Goal: Task Accomplishment & Management: Manage account settings

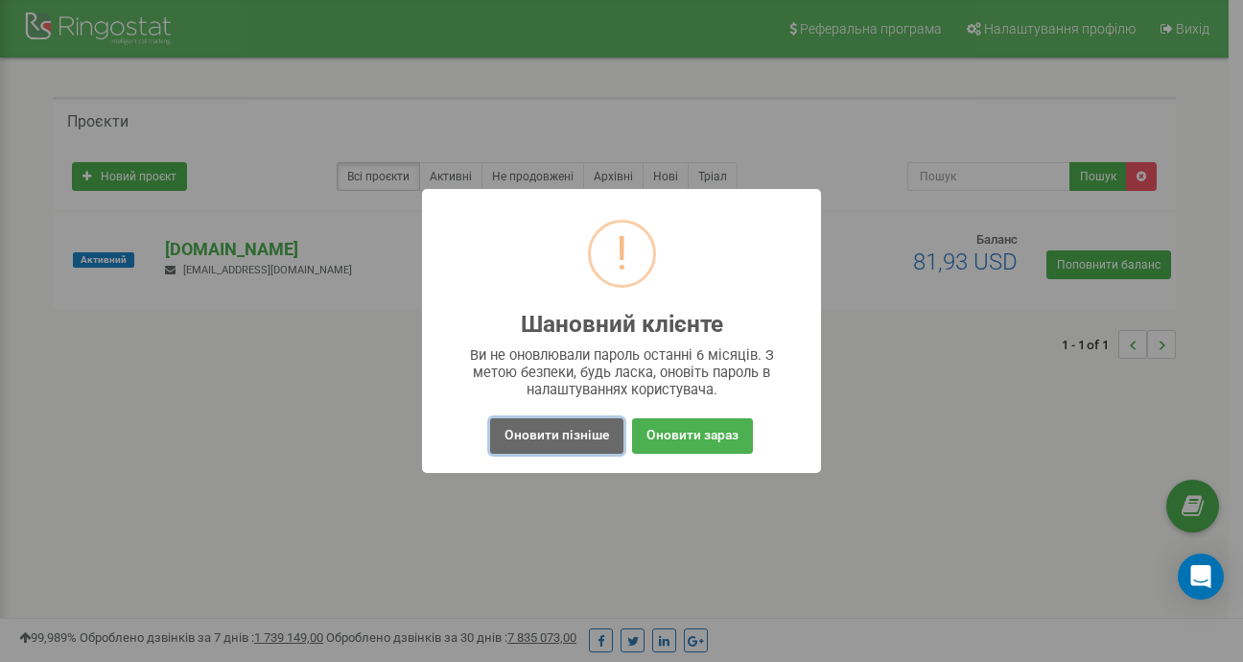
click at [554, 435] on button "Оновити пізніше" at bounding box center [556, 435] width 133 height 35
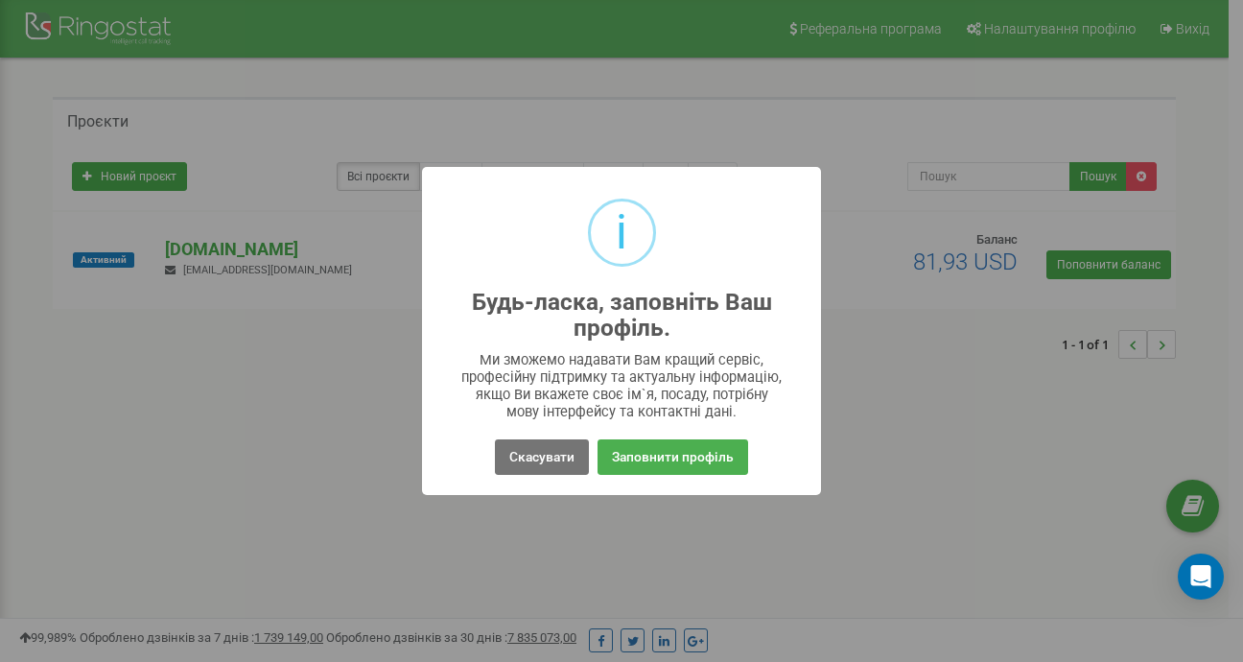
click at [982, 423] on div "i Будь-ласка, заповніть Ваш профіль. × Ми зможемо надавати Вам кращий сервіс, п…" at bounding box center [621, 331] width 1243 height 662
click at [549, 478] on div "Скасувати No Заповнити профіль" at bounding box center [621, 458] width 368 height 44
click at [533, 452] on button "Скасувати" at bounding box center [542, 456] width 94 height 35
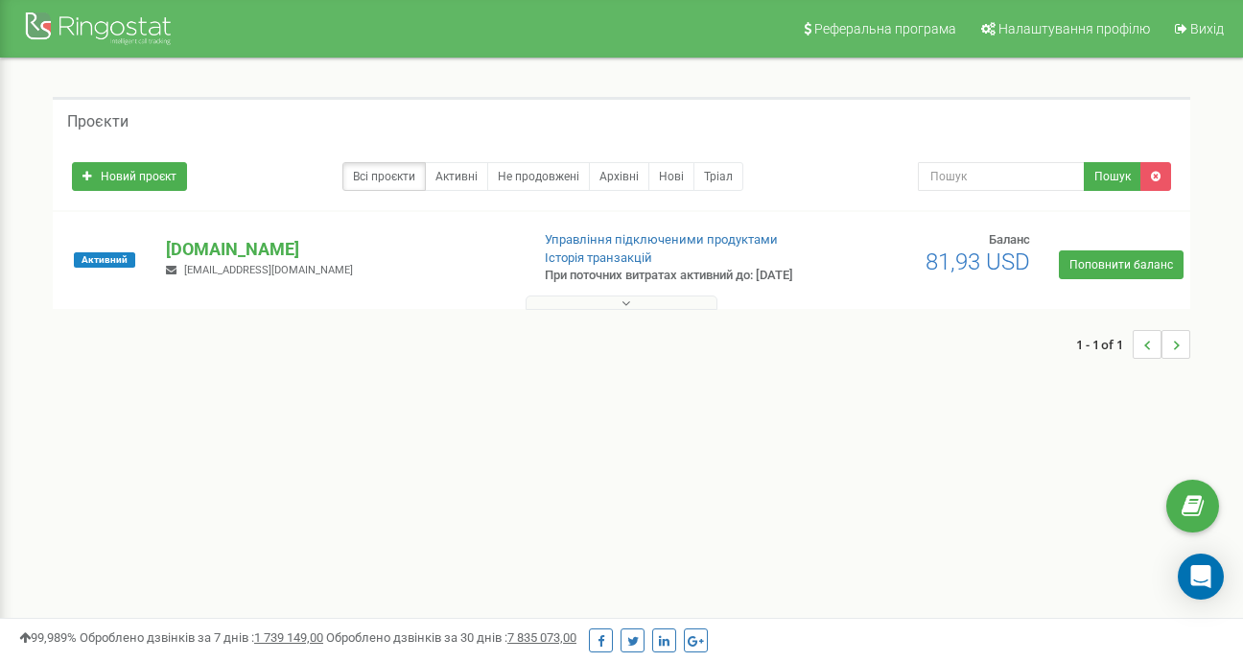
click at [266, 480] on div "Реферальна програма Налаштування профілю Вихід Проєкти Новий проєкт Всі проєкти…" at bounding box center [621, 575] width 1243 height 1151
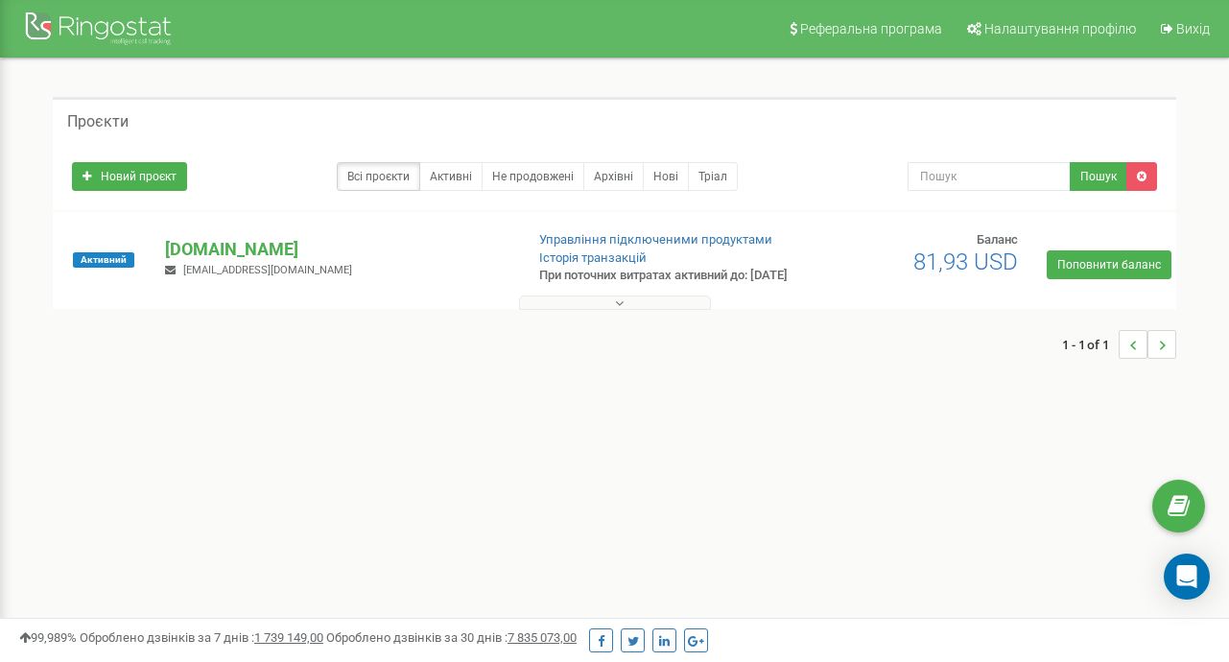
click at [213, 262] on p "[DOMAIN_NAME]" at bounding box center [336, 249] width 342 height 25
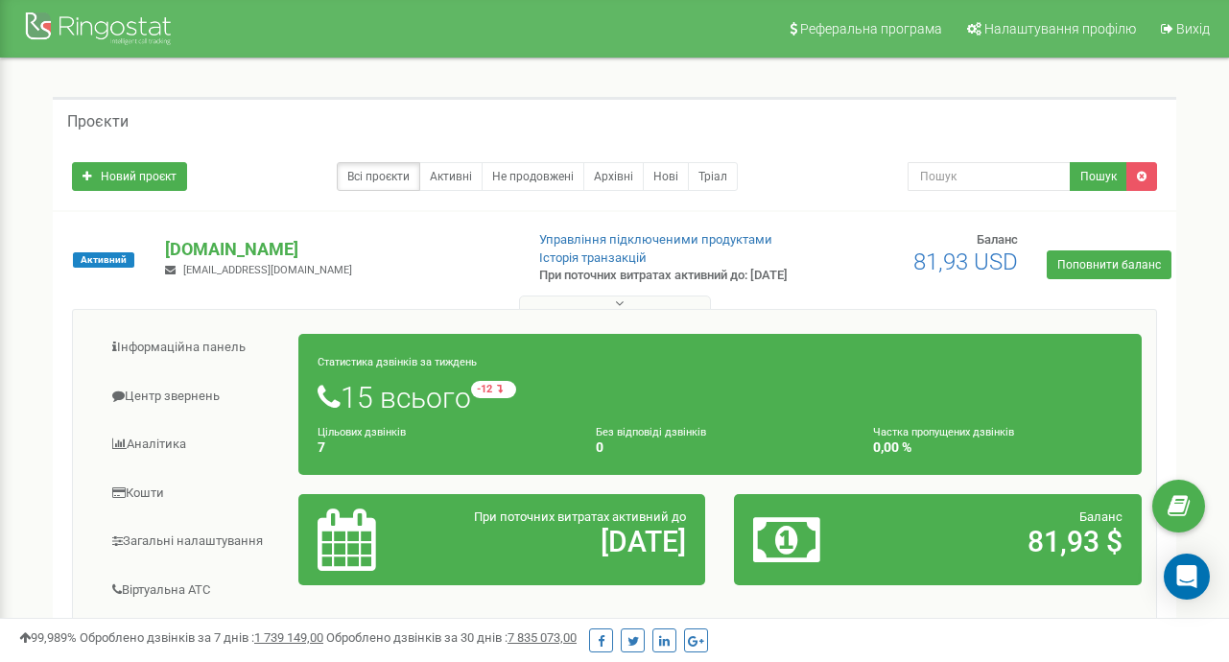
click at [433, 271] on div "ekson.shop maximklimenko@gmail.com" at bounding box center [336, 258] width 371 height 42
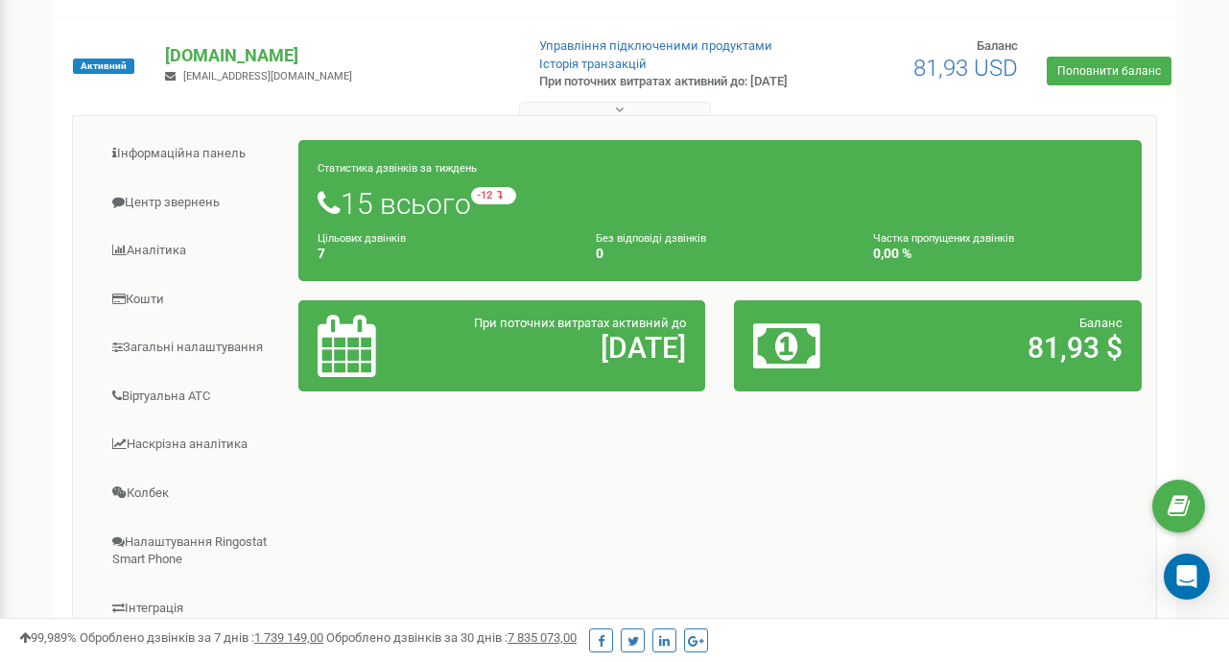
scroll to position [288, 0]
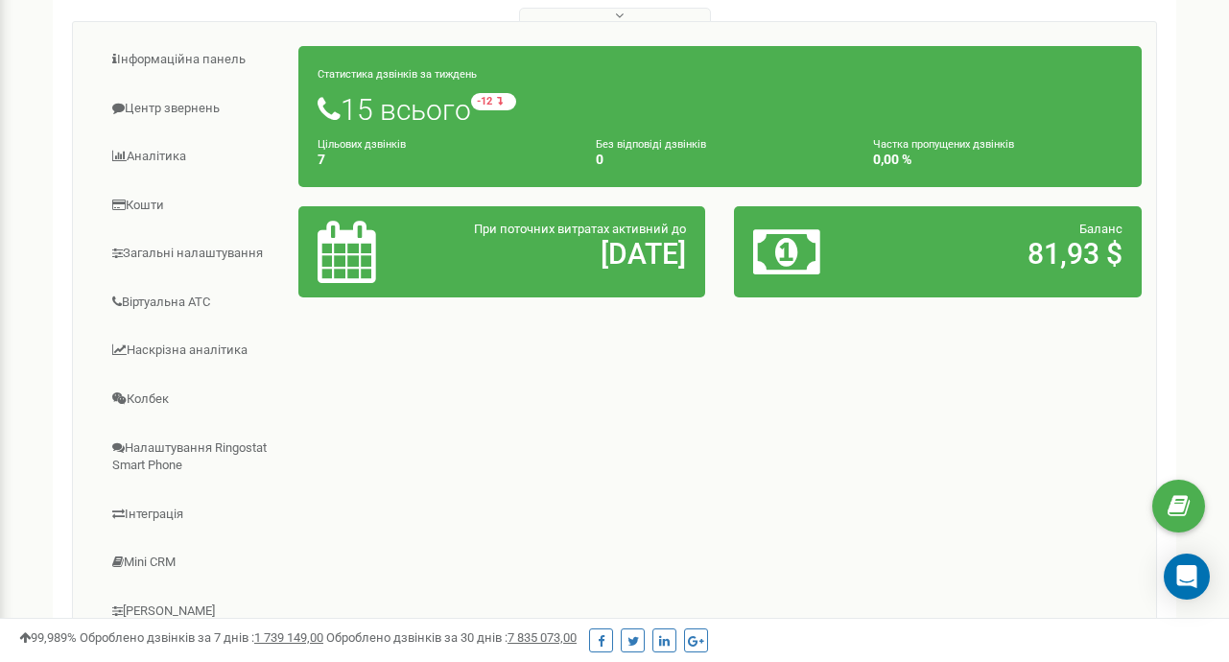
click at [541, 403] on div "Інформаційна панель Центр звернень Аналiтика Кошти" at bounding box center [614, 336] width 1085 height 630
click at [544, 442] on div "Інформаційна панель Центр звернень Аналiтика Кошти" at bounding box center [614, 336] width 1085 height 630
click at [179, 318] on link "Віртуальна АТС" at bounding box center [193, 302] width 212 height 47
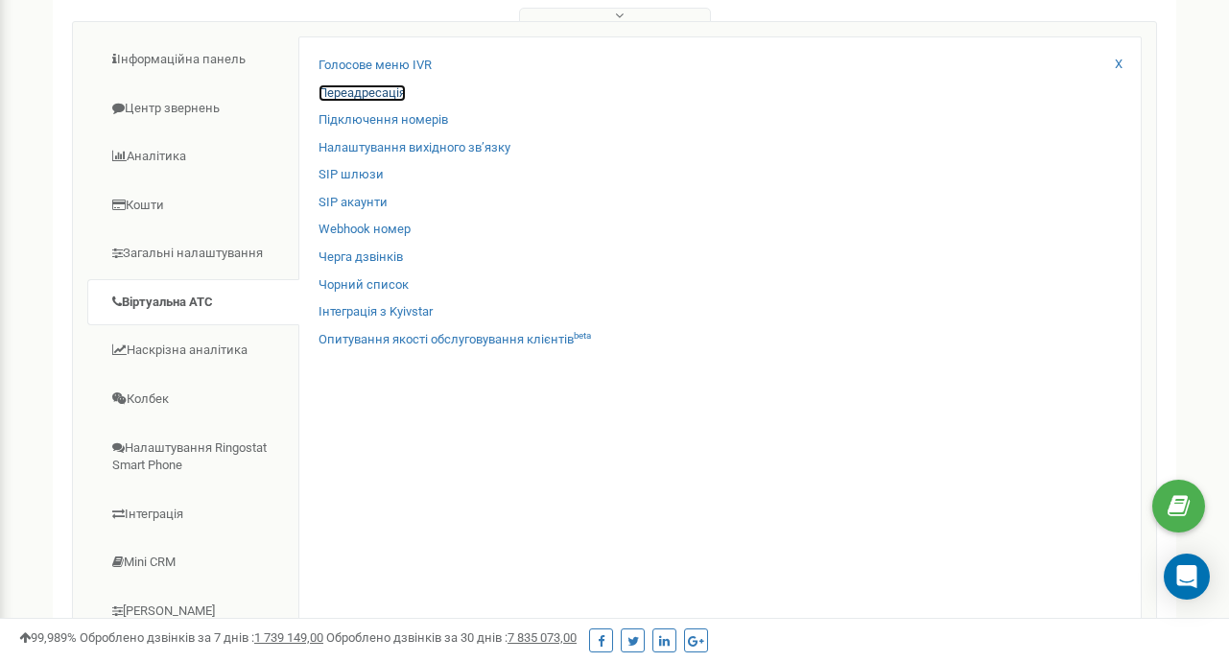
click at [376, 103] on link "Переадресація" at bounding box center [361, 93] width 87 height 18
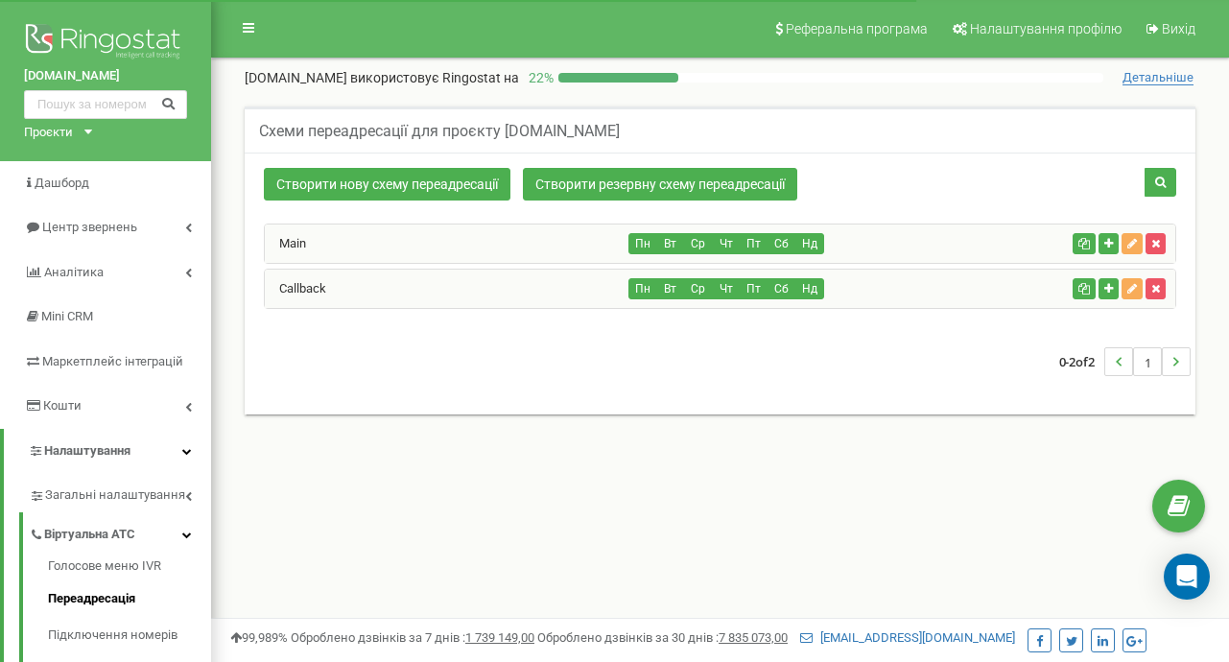
click at [489, 244] on div "Main" at bounding box center [447, 243] width 365 height 38
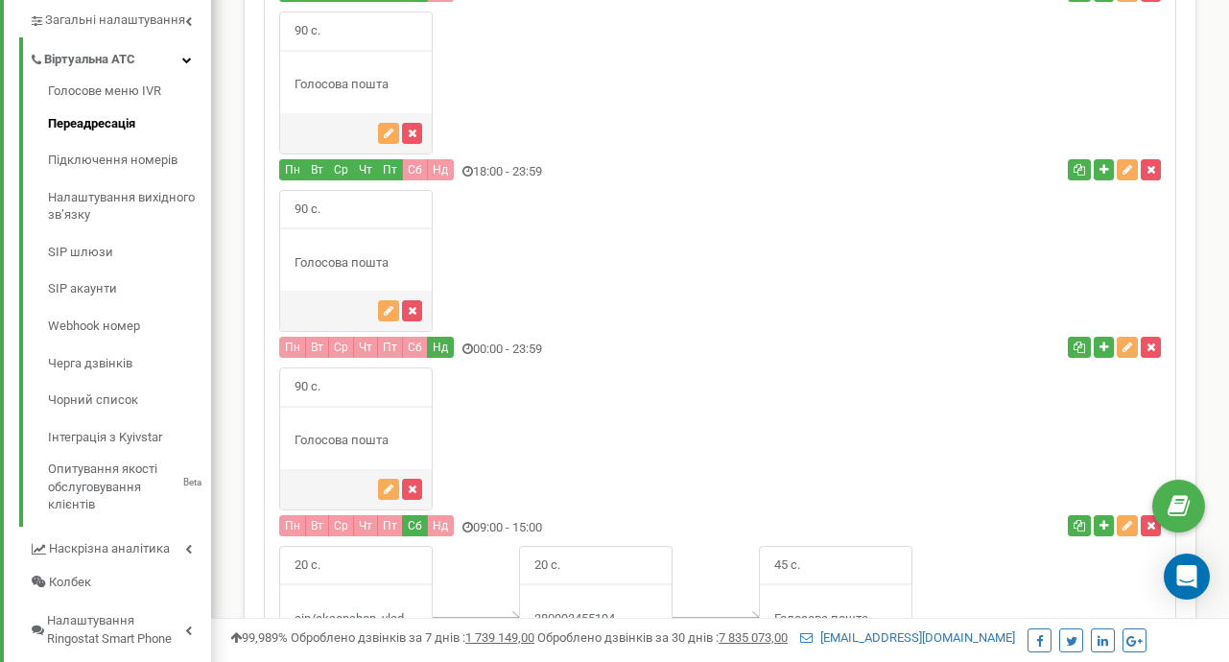
scroll to position [462, 0]
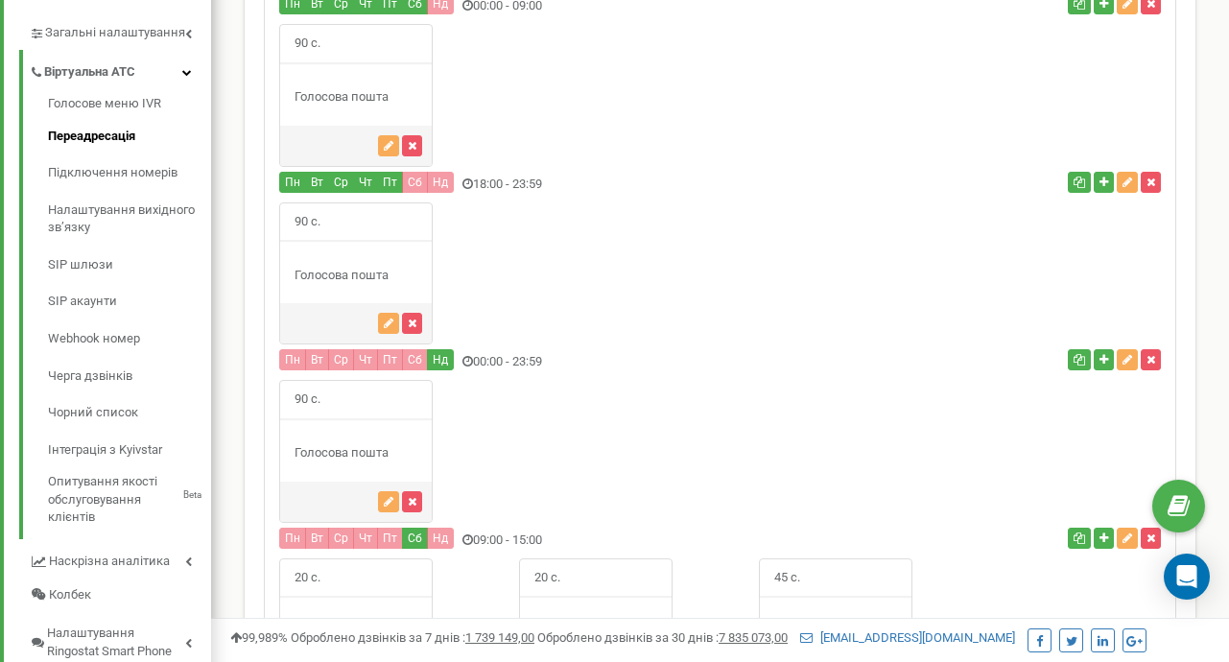
click at [592, 424] on div "90 с." at bounding box center [720, 451] width 910 height 143
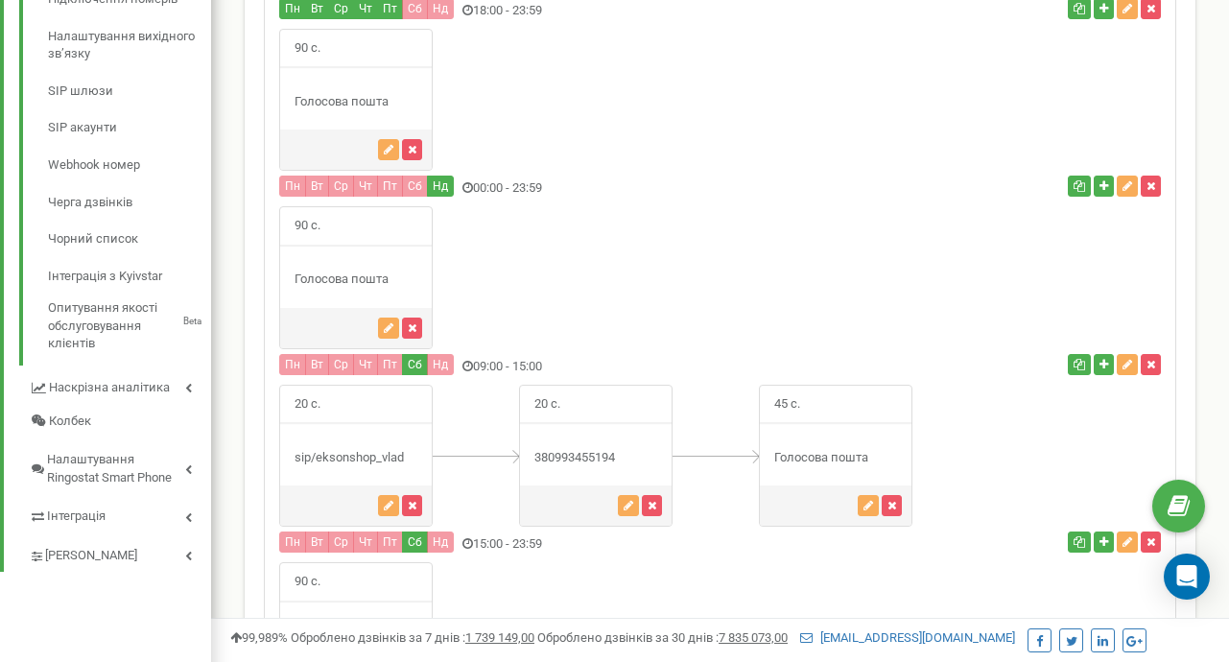
scroll to position [687, 0]
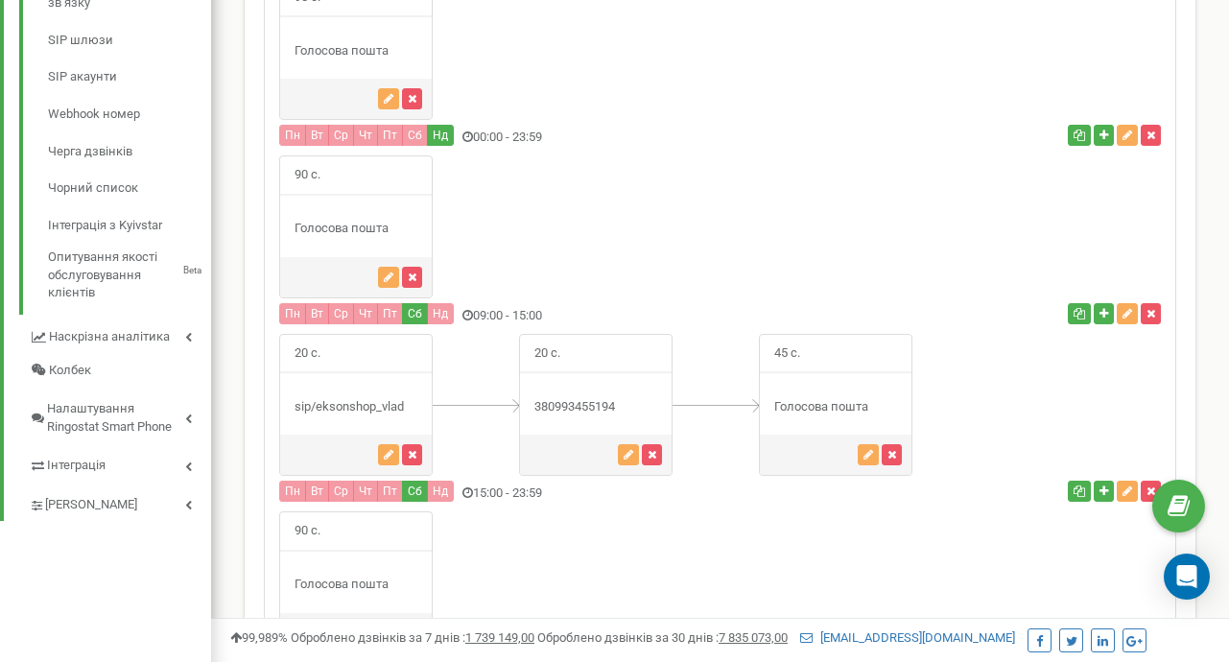
click at [677, 524] on div "90 с." at bounding box center [720, 582] width 910 height 143
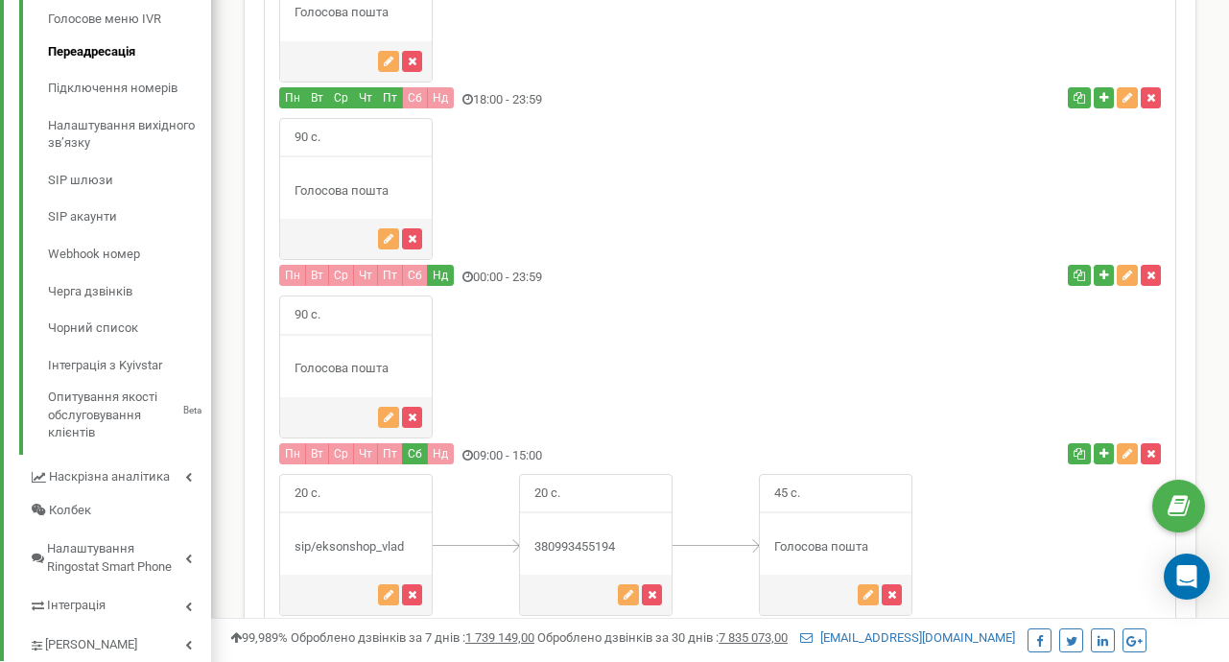
scroll to position [591, 0]
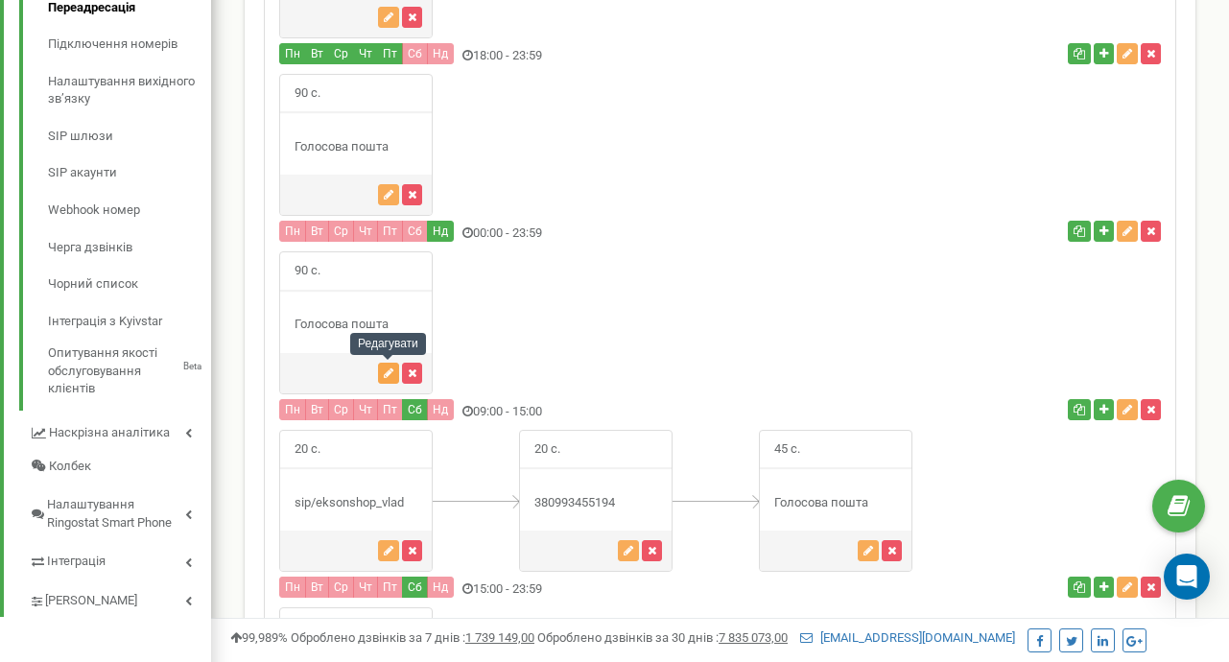
click at [389, 375] on icon "button" at bounding box center [389, 373] width 10 height 12
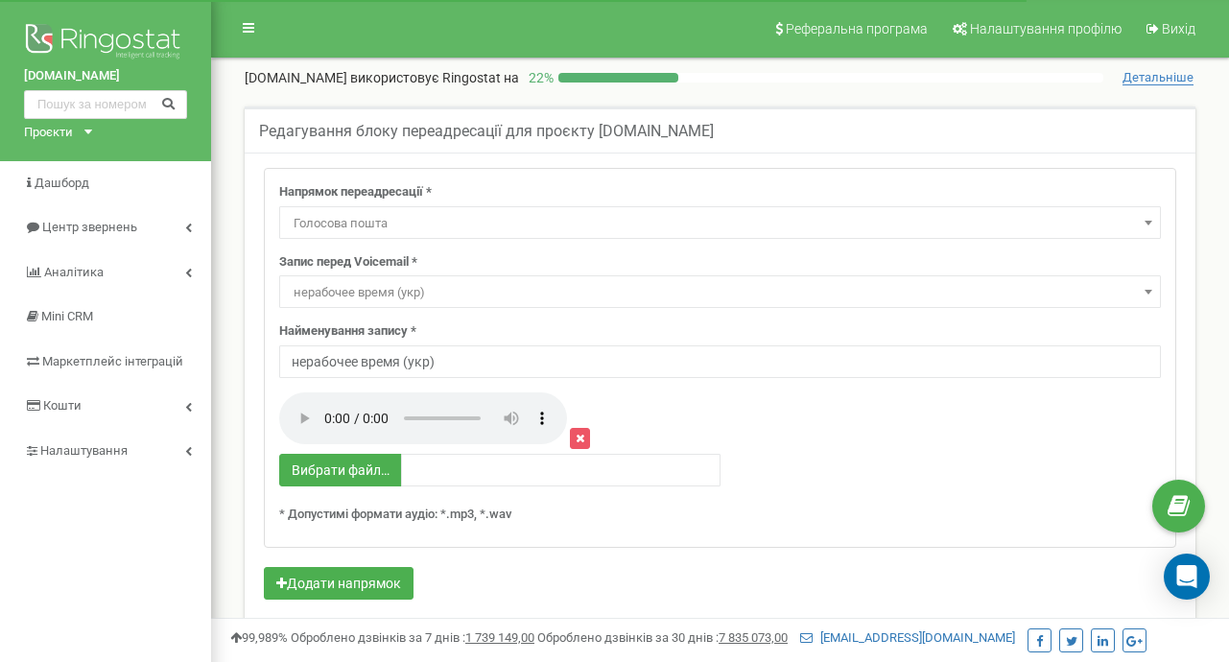
select select "Voicemail"
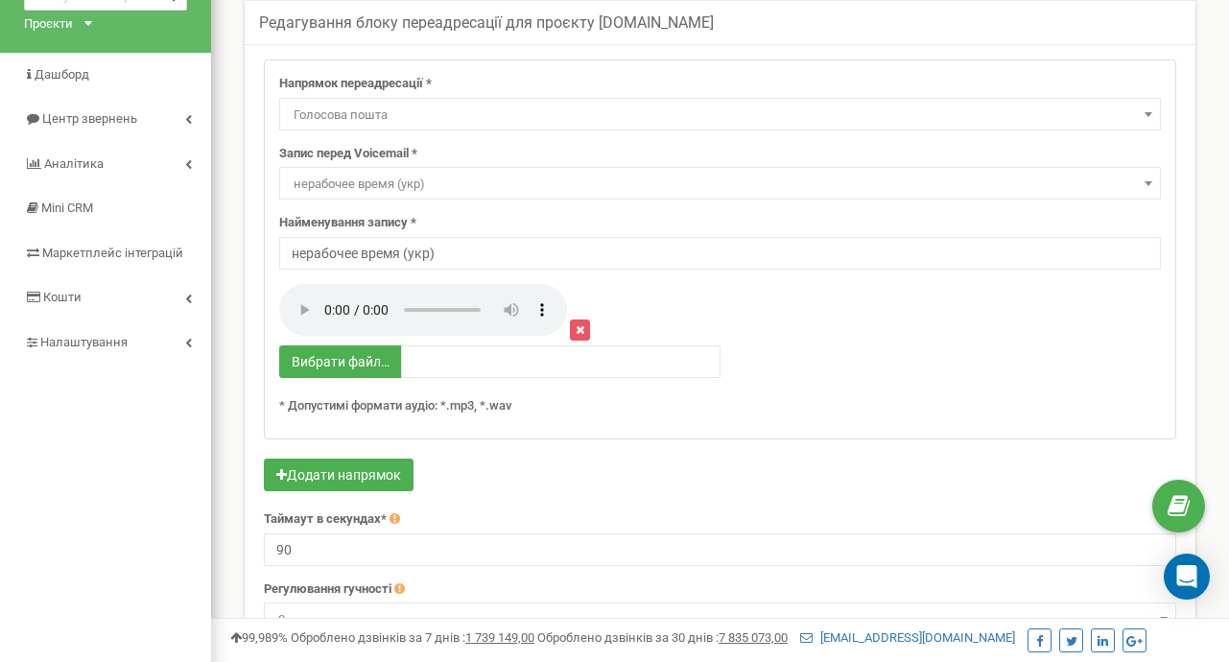
scroll to position [96, 0]
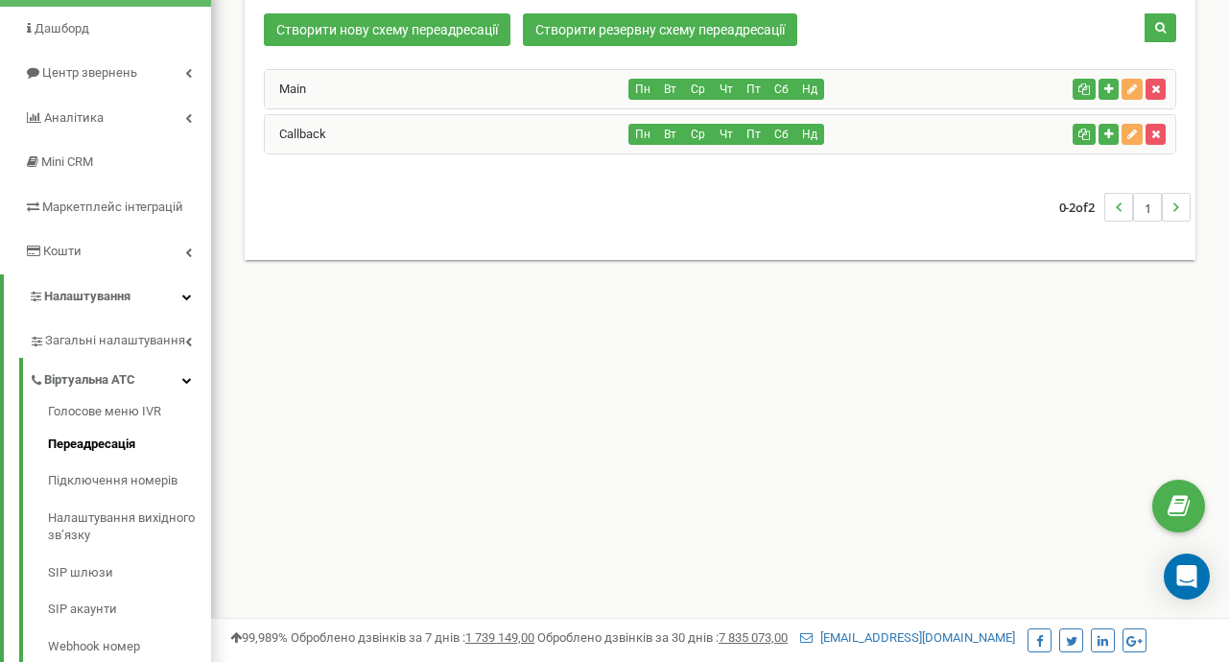
scroll to position [153, 0]
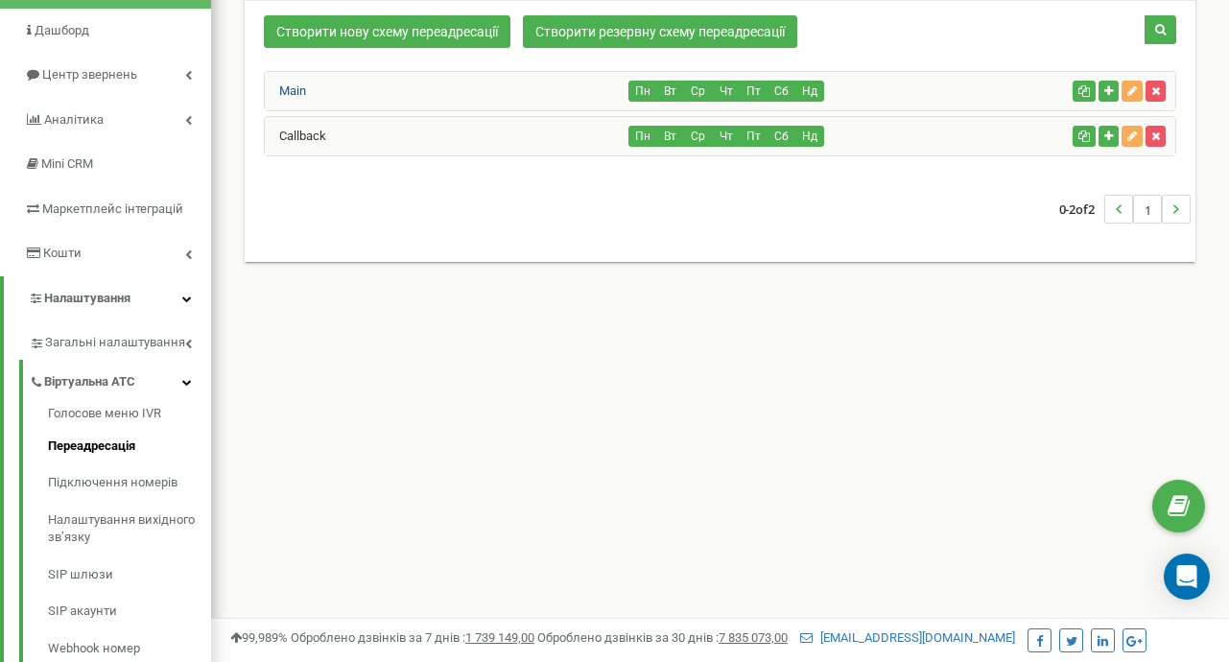
click at [284, 92] on link "Main" at bounding box center [285, 90] width 41 height 14
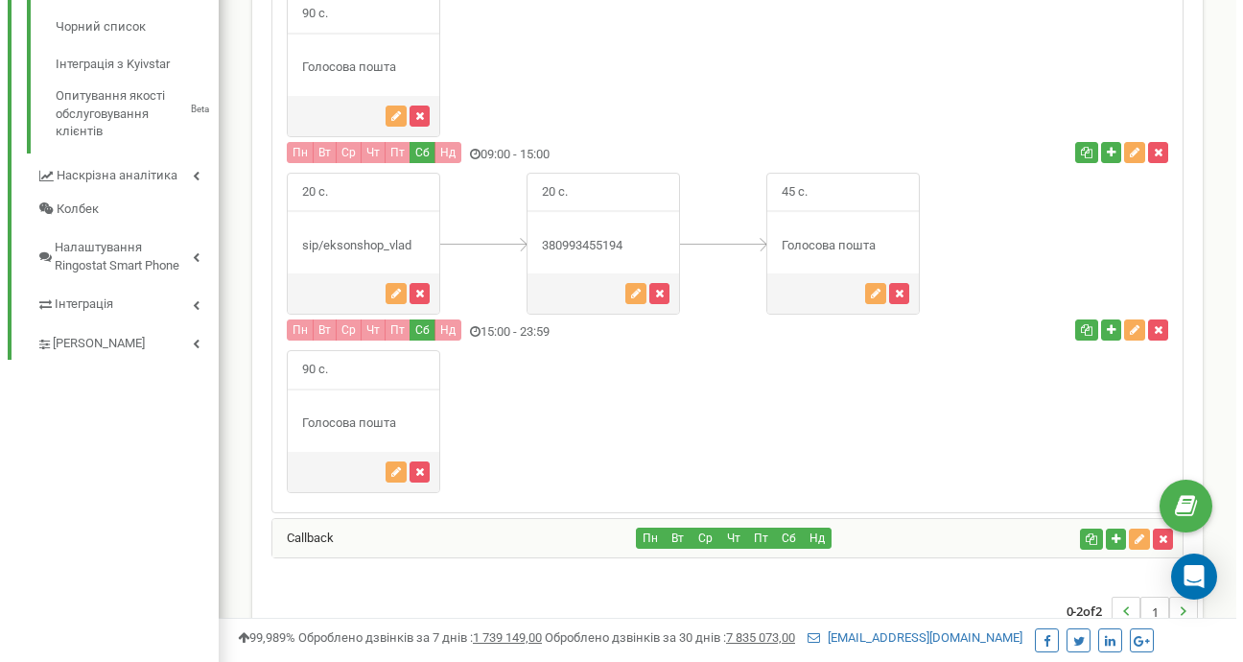
scroll to position [816, 0]
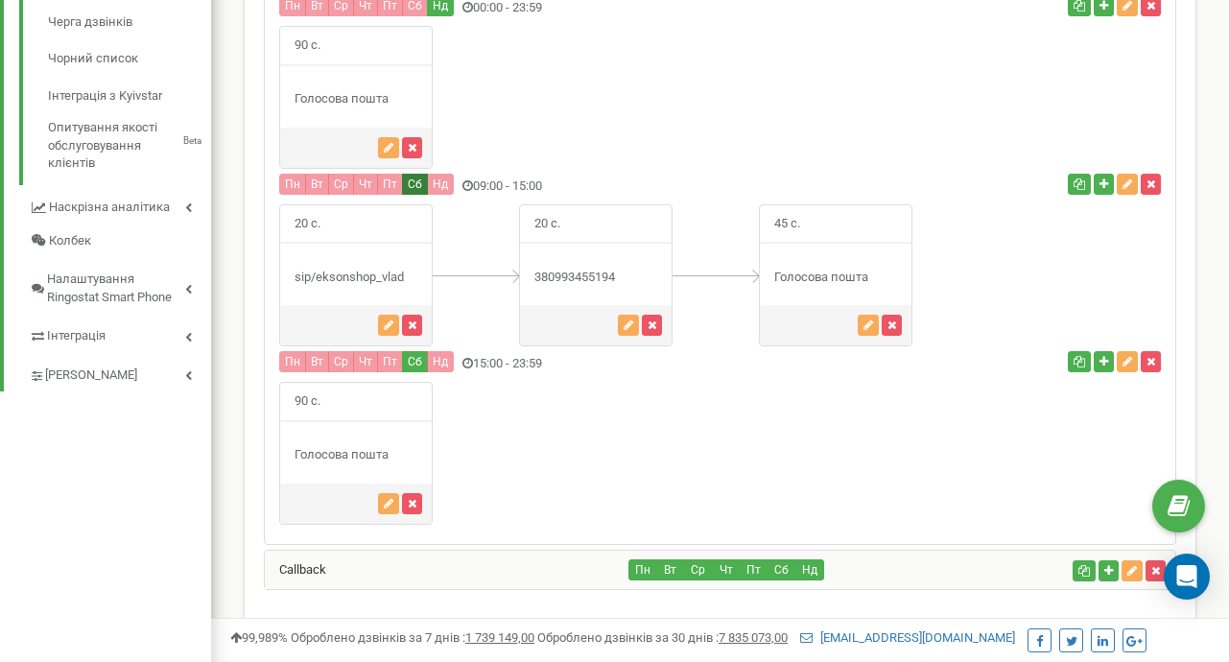
click at [422, 184] on button "Сб" at bounding box center [415, 184] width 26 height 21
click at [1124, 191] on button "button" at bounding box center [1127, 184] width 21 height 21
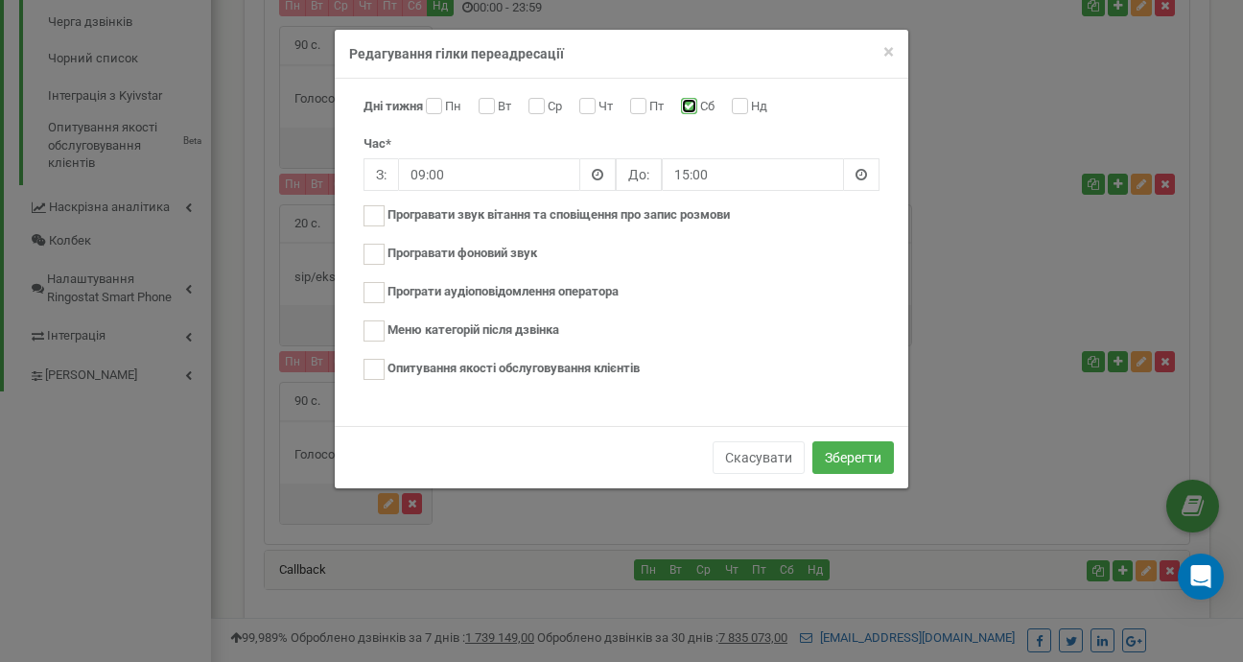
click at [694, 104] on input "Сб" at bounding box center [687, 108] width 12 height 12
checkbox input "false"
click at [834, 461] on button "Зберегти" at bounding box center [854, 457] width 82 height 33
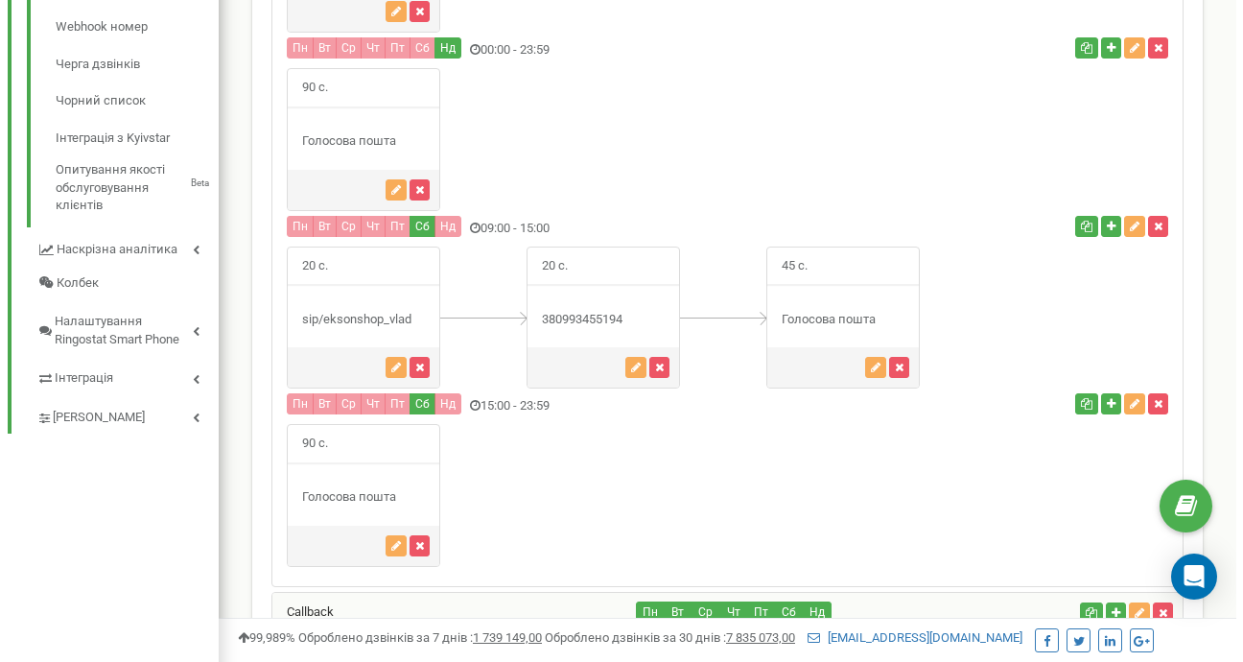
scroll to position [744, 0]
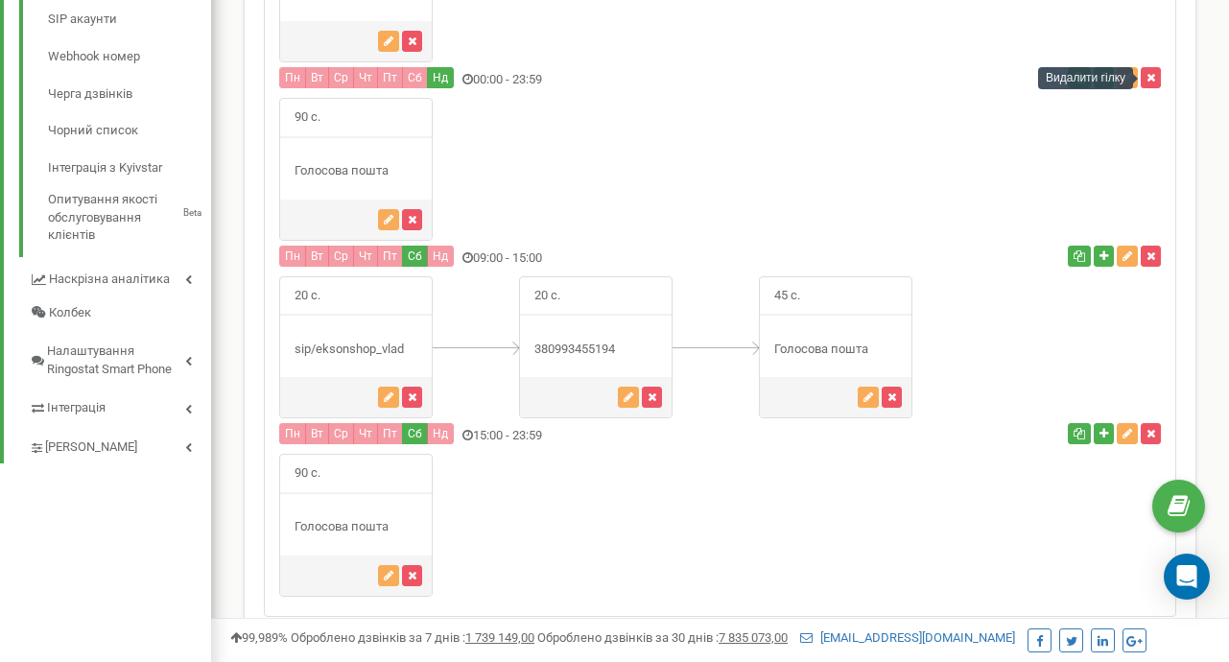
click at [1121, 73] on div "Видалити гілку" at bounding box center [1085, 78] width 95 height 22
click at [1127, 75] on icon "button" at bounding box center [1127, 78] width 10 height 12
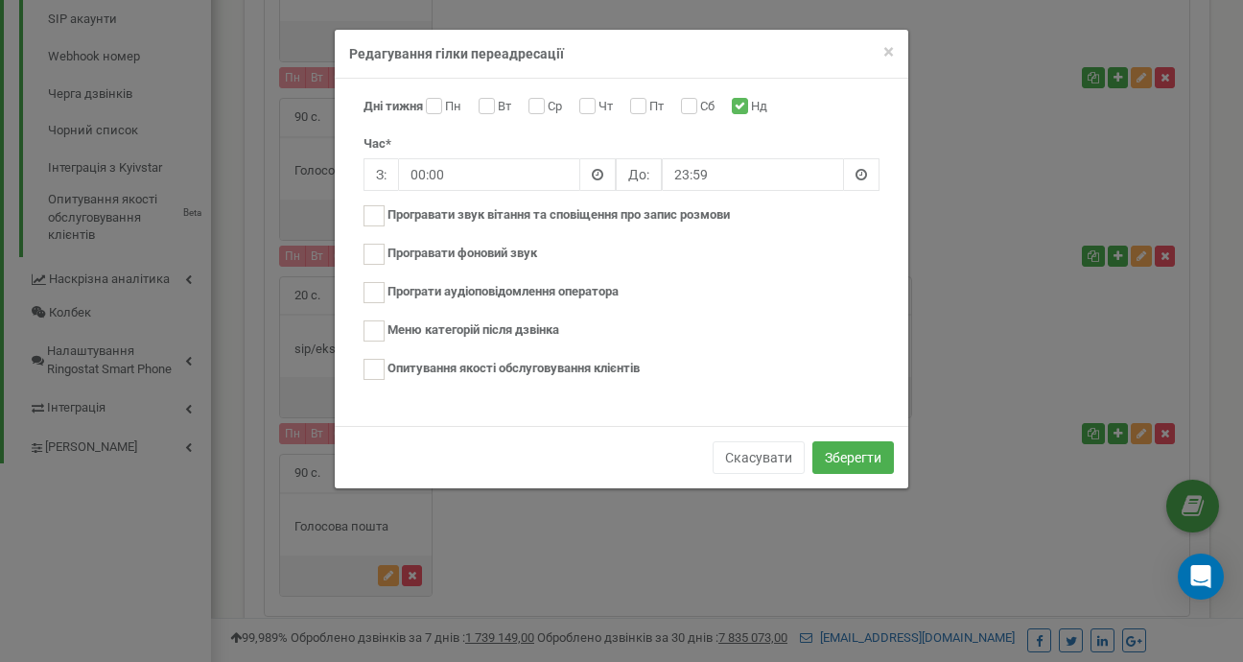
click at [700, 112] on label "Сб" at bounding box center [709, 107] width 19 height 19
click at [694, 112] on input "Сб" at bounding box center [687, 108] width 12 height 12
checkbox input "true"
click at [842, 448] on button "Зберегти" at bounding box center [854, 457] width 82 height 33
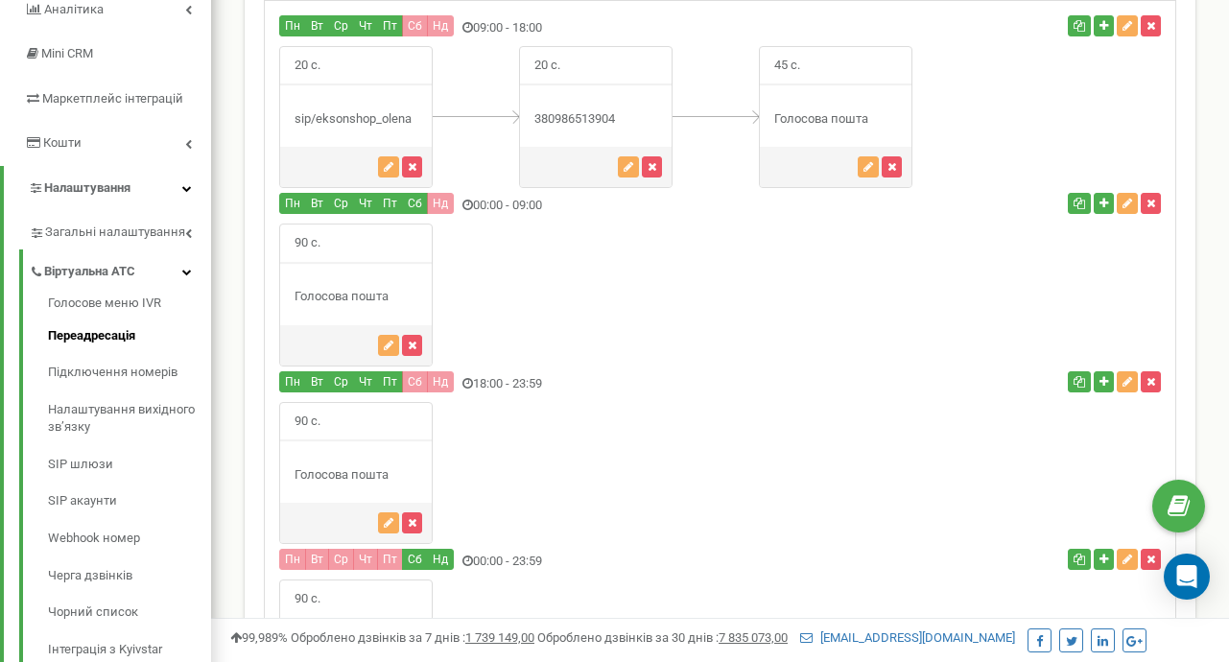
click at [802, 392] on div "Пн Вт Ср" at bounding box center [568, 384] width 607 height 26
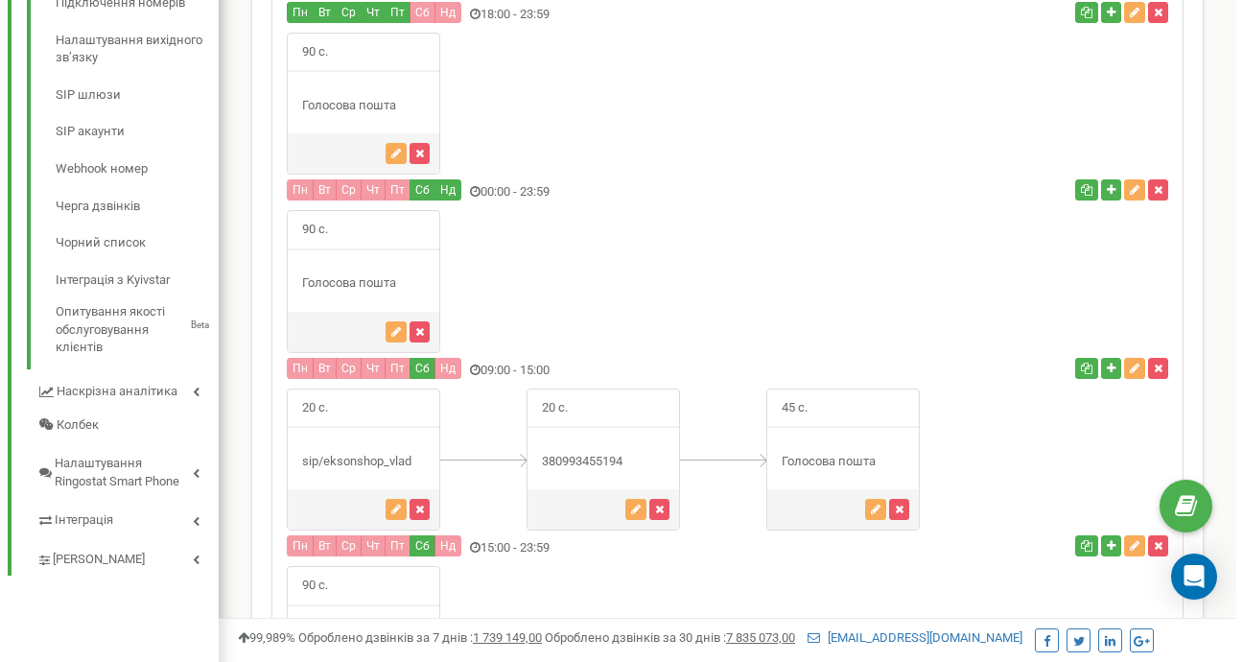
scroll to position [673, 0]
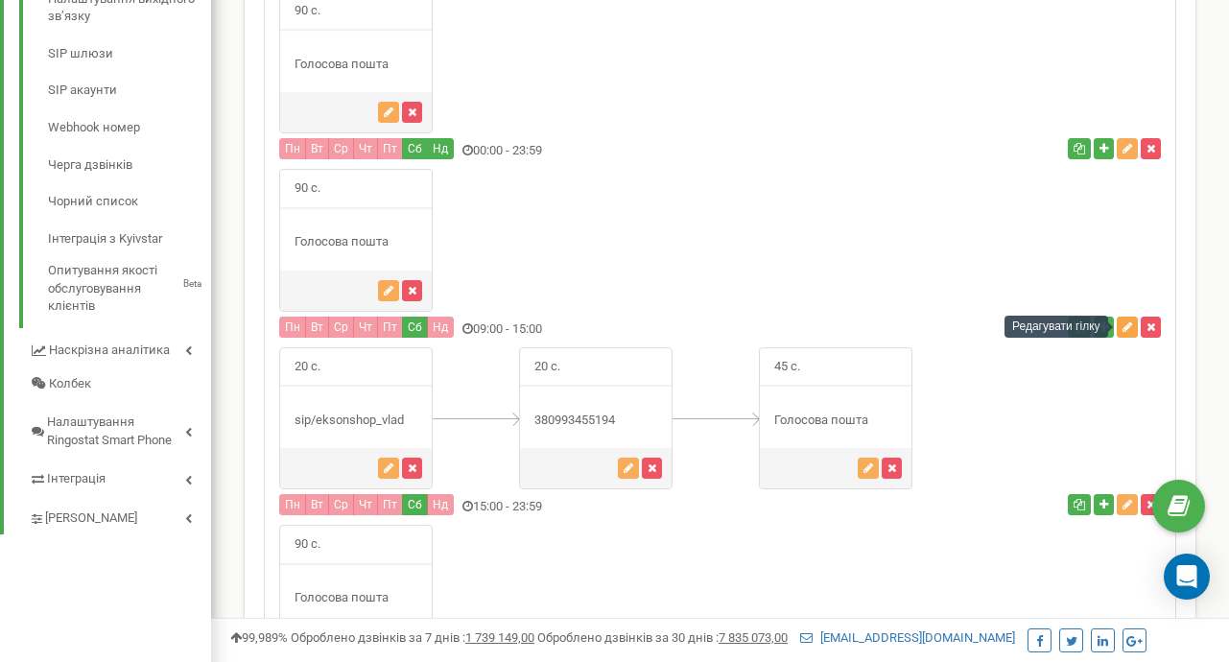
click at [1127, 328] on icon "button" at bounding box center [1127, 327] width 10 height 12
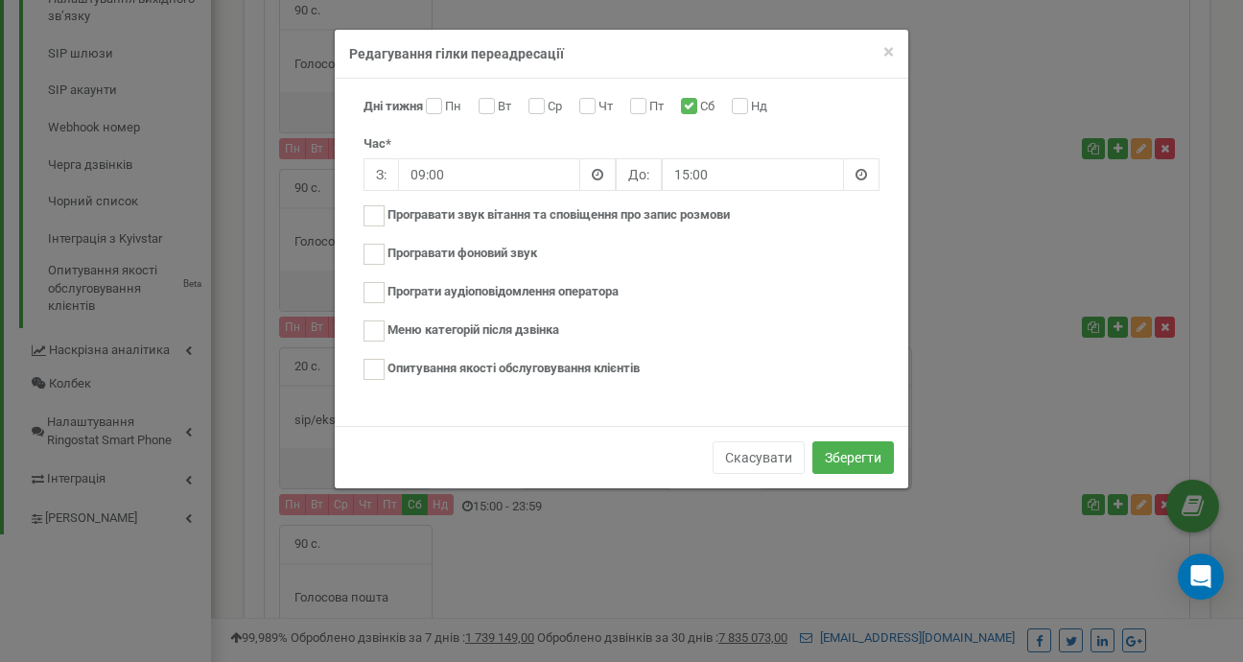
click at [445, 106] on label "Пн" at bounding box center [455, 107] width 21 height 19
click at [438, 106] on input "Пн" at bounding box center [432, 108] width 12 height 12
checkbox input "true"
click at [705, 110] on label "Сб" at bounding box center [709, 107] width 19 height 19
click at [694, 110] on input "Сб" at bounding box center [687, 108] width 12 height 12
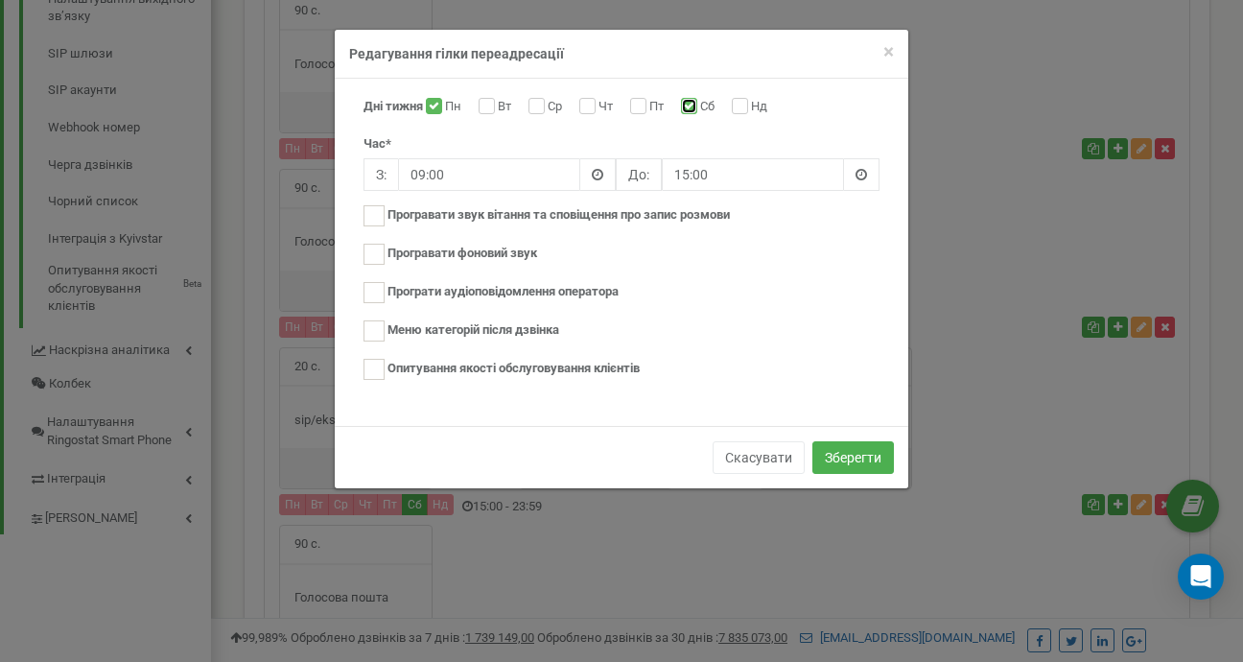
checkbox input "false"
click at [478, 105] on div "Дні тижня Пн Вт Ср Чт Пт Сб Нд" at bounding box center [622, 109] width 516 height 23
click at [541, 106] on input "Ср" at bounding box center [535, 108] width 12 height 12
checkbox input "true"
click at [438, 107] on input "Пн" at bounding box center [432, 108] width 12 height 12
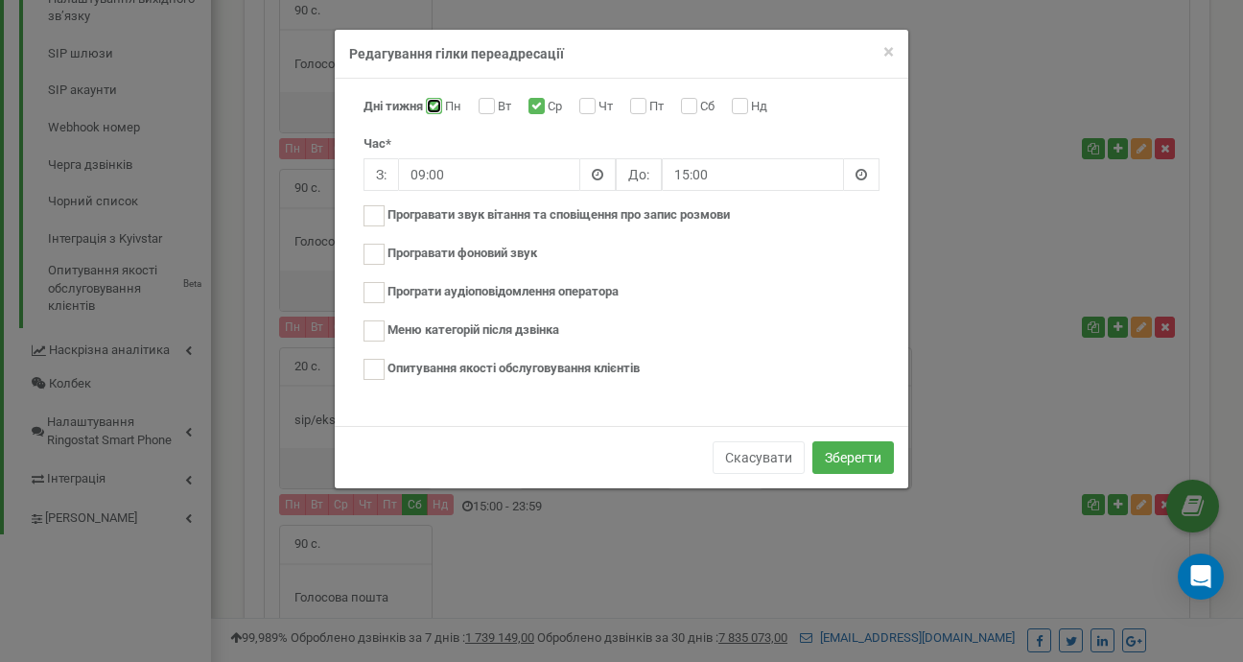
checkbox input "false"
click at [863, 459] on button "Зберегти" at bounding box center [854, 457] width 82 height 33
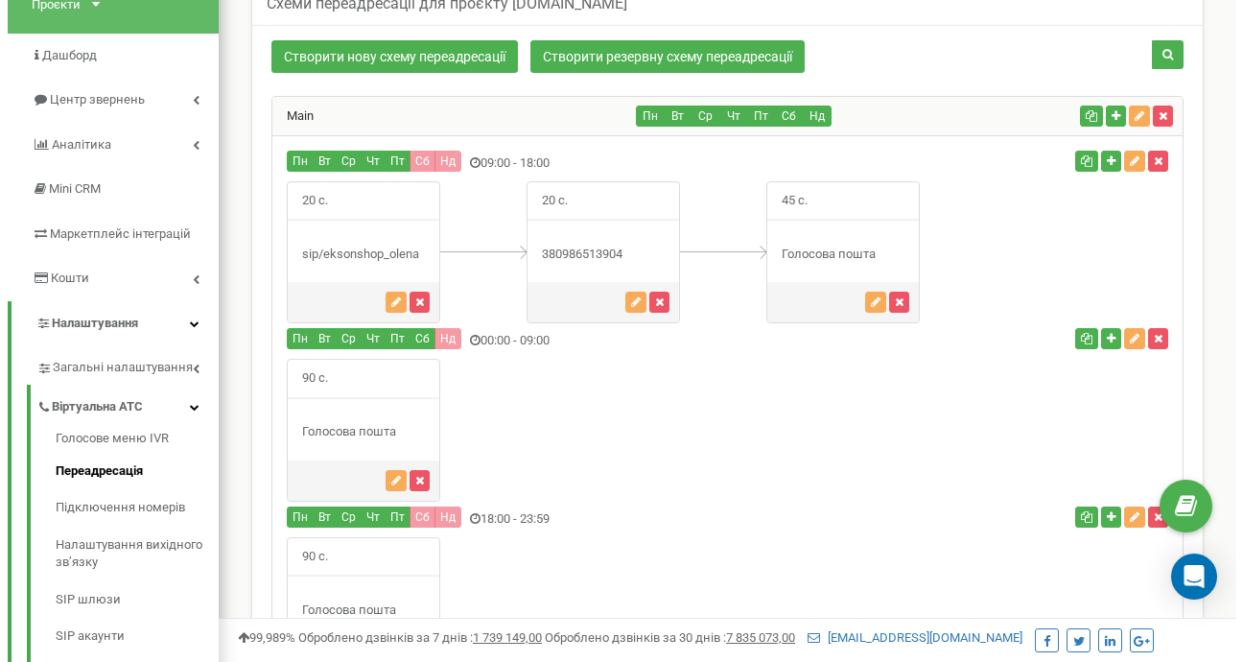
scroll to position [154, 0]
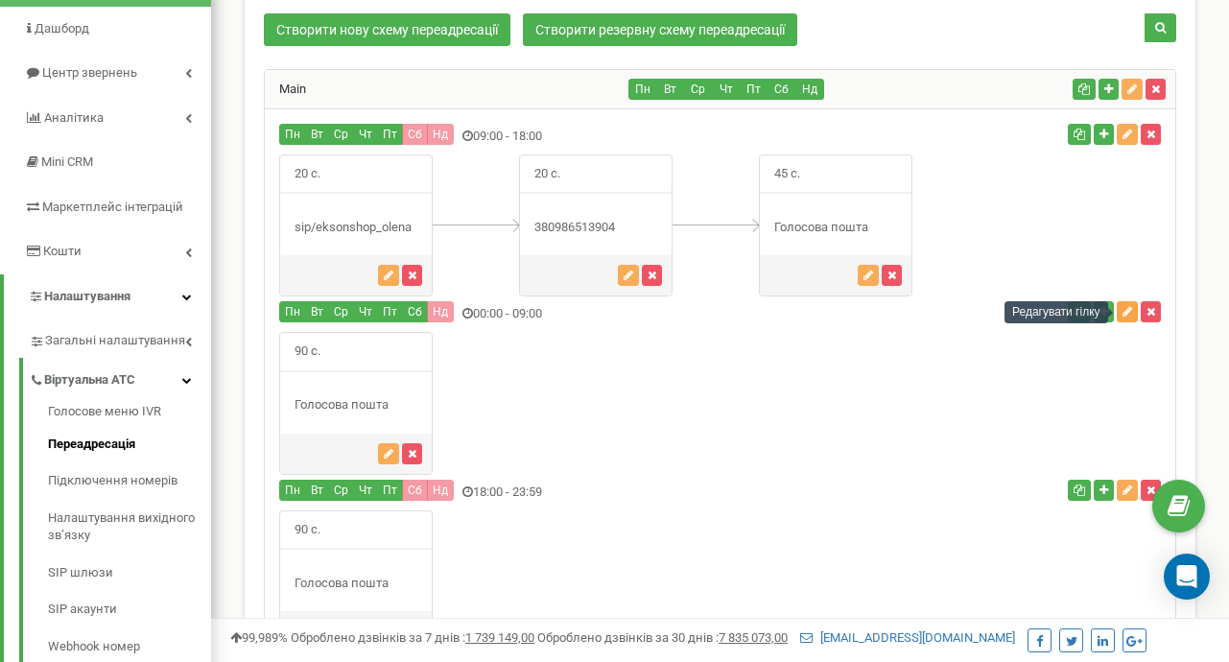
click at [1130, 305] on button "button" at bounding box center [1127, 311] width 21 height 21
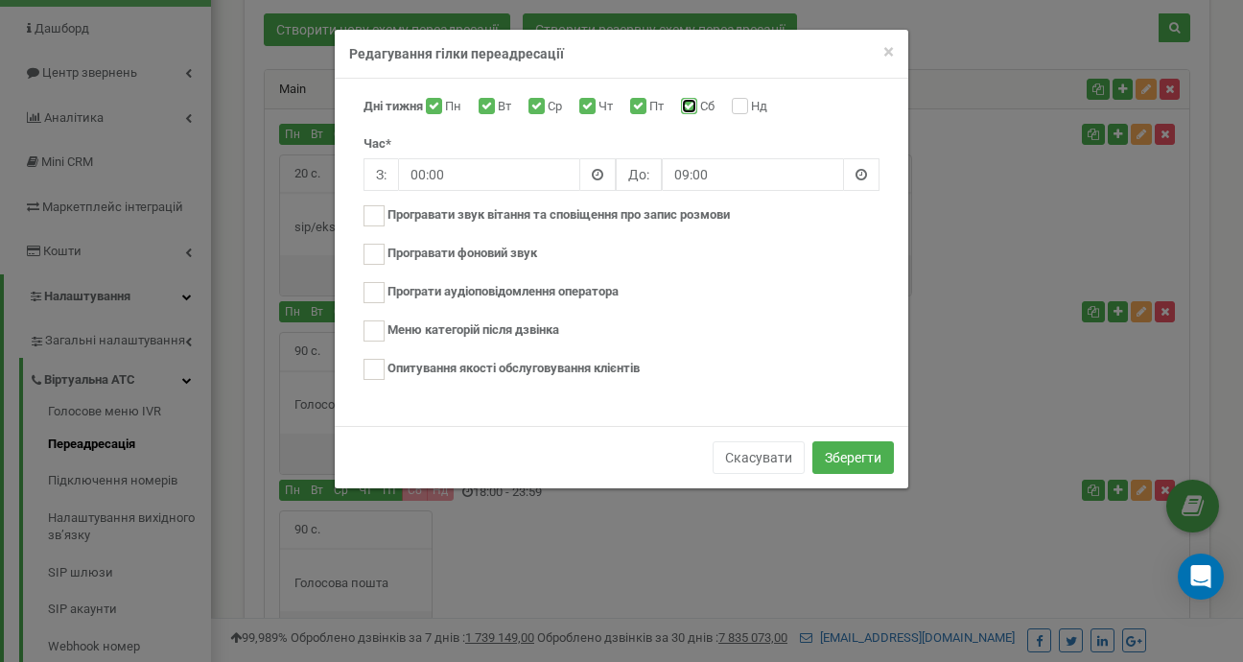
click at [694, 108] on input "Сб" at bounding box center [687, 108] width 12 height 12
checkbox input "false"
click at [849, 459] on button "Зберегти" at bounding box center [854, 457] width 82 height 33
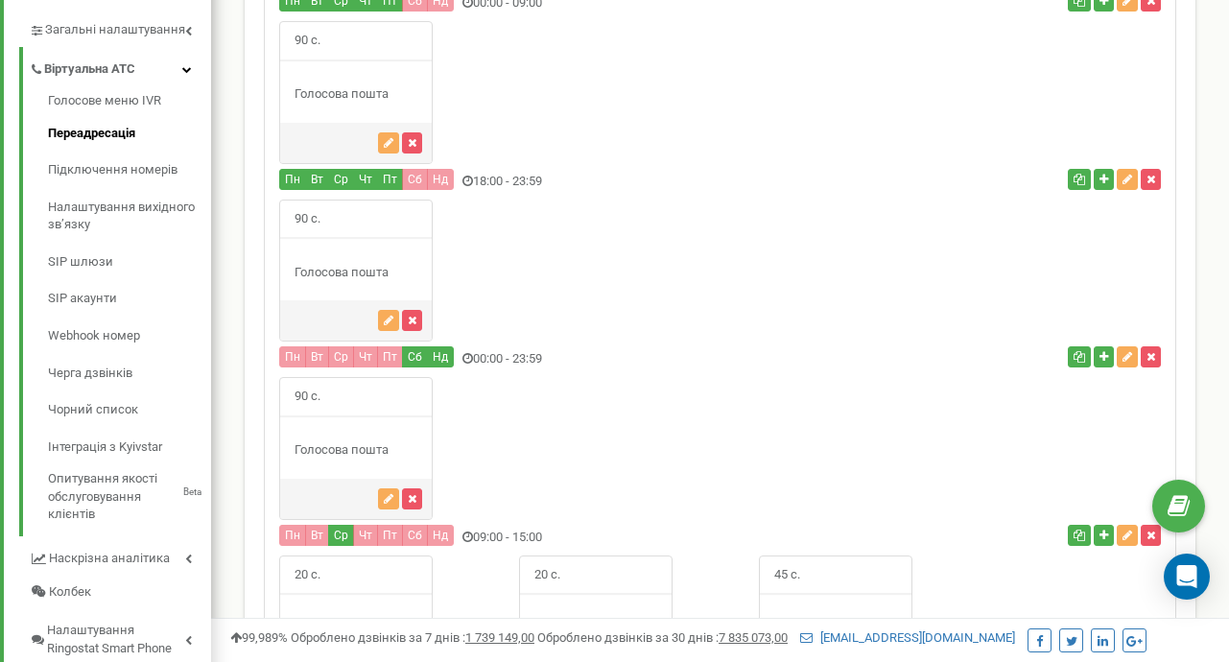
scroll to position [359, 0]
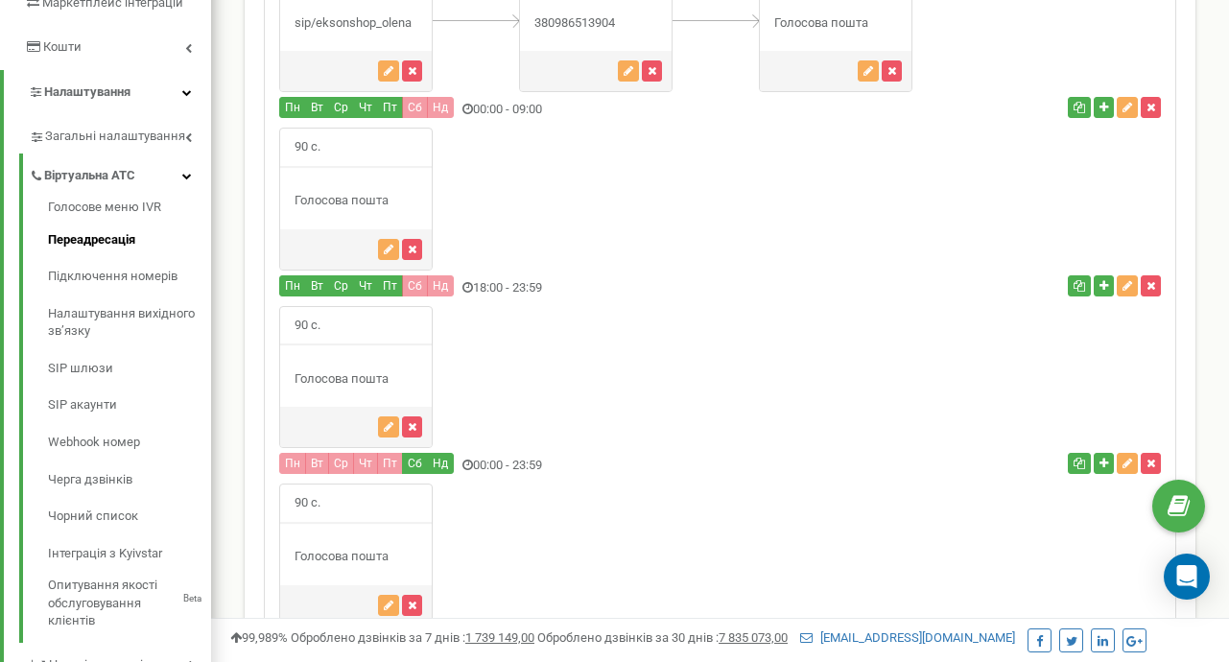
click at [888, 402] on div "90 с." at bounding box center [720, 377] width 910 height 143
click at [755, 275] on div "Пн Вт Ср" at bounding box center [568, 288] width 607 height 26
click at [639, 486] on div "90 с." at bounding box center [720, 554] width 910 height 143
click at [1198, 213] on div "Схеми переадресації для проєкту [DOMAIN_NAME] Створити нову схему переадресації…" at bounding box center [719, 462] width 979 height 1429
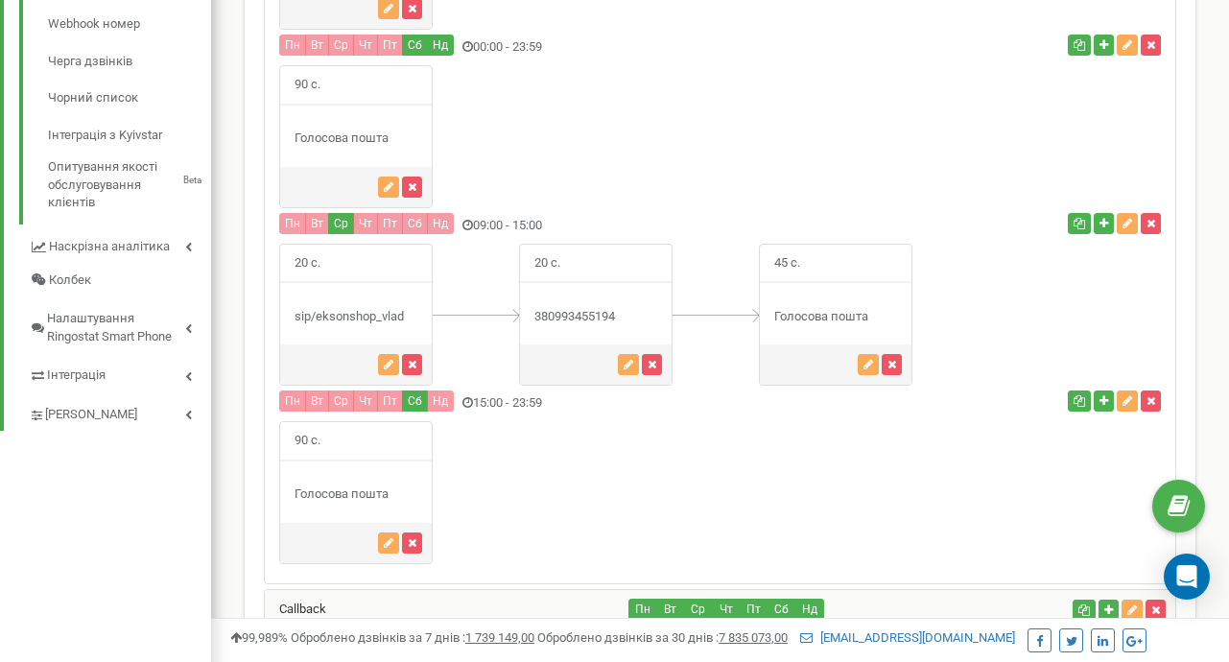
scroll to position [794, 0]
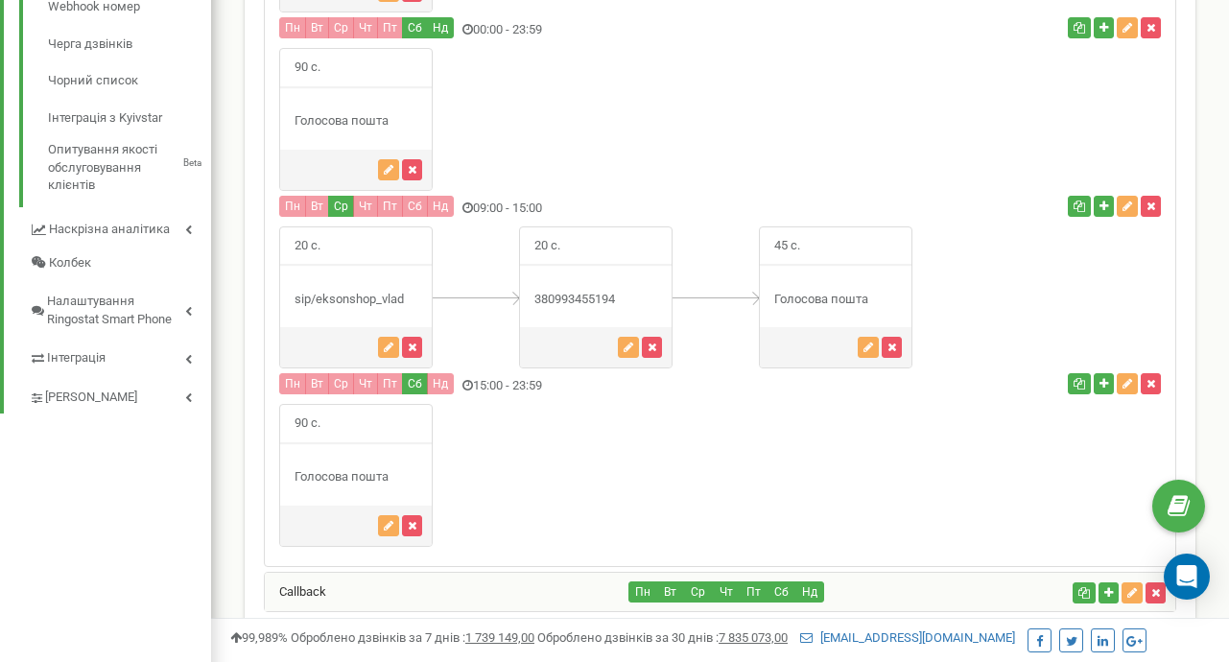
click at [735, 495] on div "90 с." at bounding box center [720, 475] width 910 height 143
